Goal: Find specific page/section: Find specific page/section

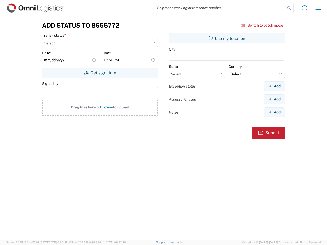
click at [220, 8] on input "search" at bounding box center [219, 8] width 132 height 10
click at [289, 8] on icon at bounding box center [289, 8] width 7 height 7
click at [305, 8] on icon at bounding box center [305, 8] width 8 height 8
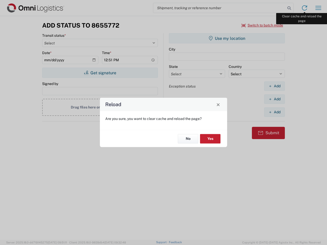
click at [319, 8] on div "Reload Are you sure, you want to clear cache and reload the page? No Yes" at bounding box center [163, 122] width 327 height 245
click at [263, 25] on div "Reload Are you sure, you want to clear cache and reload the page? No Yes" at bounding box center [163, 122] width 327 height 245
click at [100, 73] on div "Reload Are you sure, you want to clear cache and reload the page? No Yes" at bounding box center [163, 122] width 327 height 245
click at [227, 38] on div "Reload Are you sure, you want to clear cache and reload the page? No Yes" at bounding box center [163, 122] width 327 height 245
click at [275, 86] on div "Reload Are you sure, you want to clear cache and reload the page? No Yes" at bounding box center [163, 122] width 327 height 245
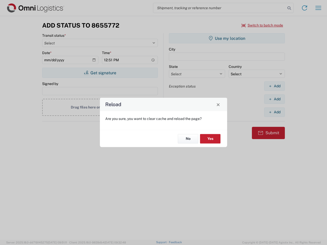
click at [275, 99] on div "Reload Are you sure, you want to clear cache and reload the page? No Yes" at bounding box center [163, 122] width 327 height 245
click at [275, 112] on div "Reload Are you sure, you want to clear cache and reload the page? No Yes" at bounding box center [163, 122] width 327 height 245
